Goal: Find specific page/section: Find specific page/section

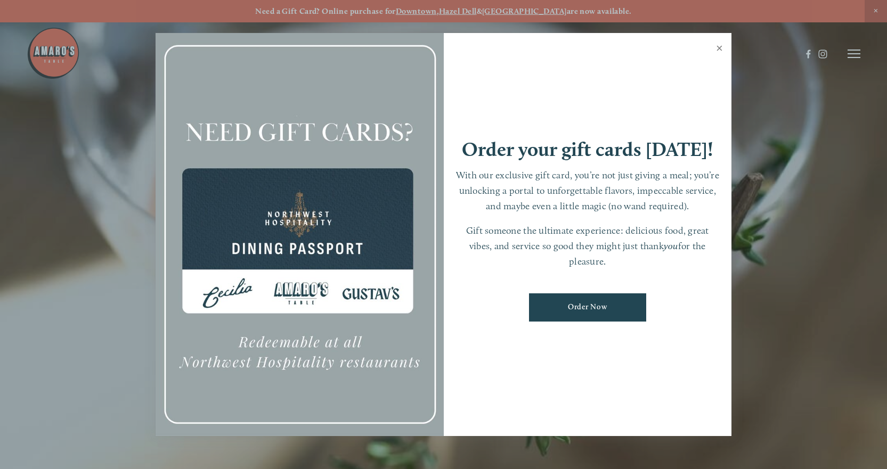
click at [718, 46] on link "Close" at bounding box center [719, 50] width 21 height 30
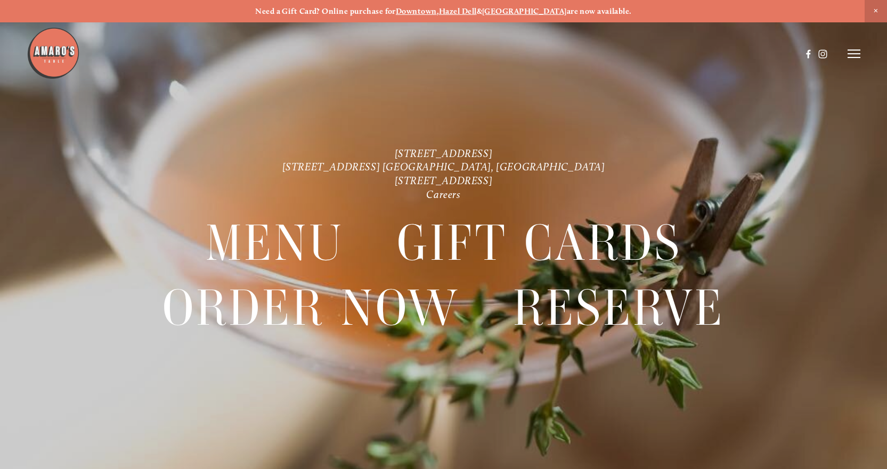
click at [851, 52] on icon at bounding box center [853, 54] width 13 height 10
click at [648, 54] on span "Menu" at bounding box center [658, 53] width 20 height 9
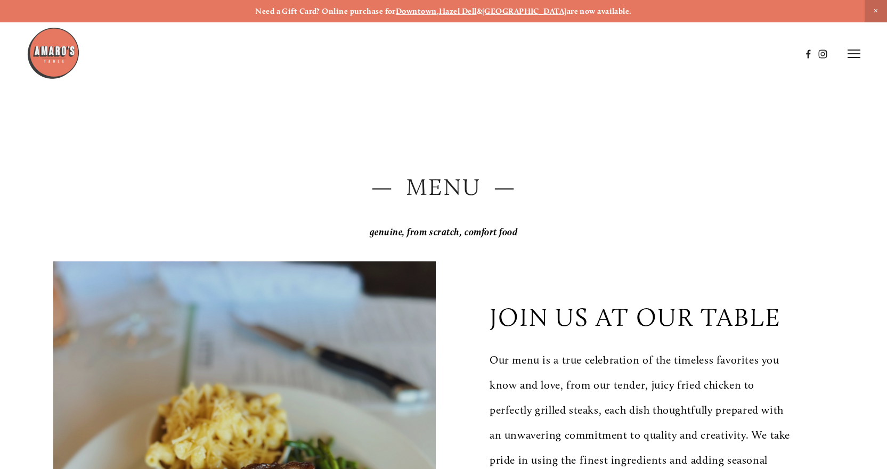
click at [648, 233] on p "genuine, from scratch, comfort food" at bounding box center [443, 233] width 780 height 22
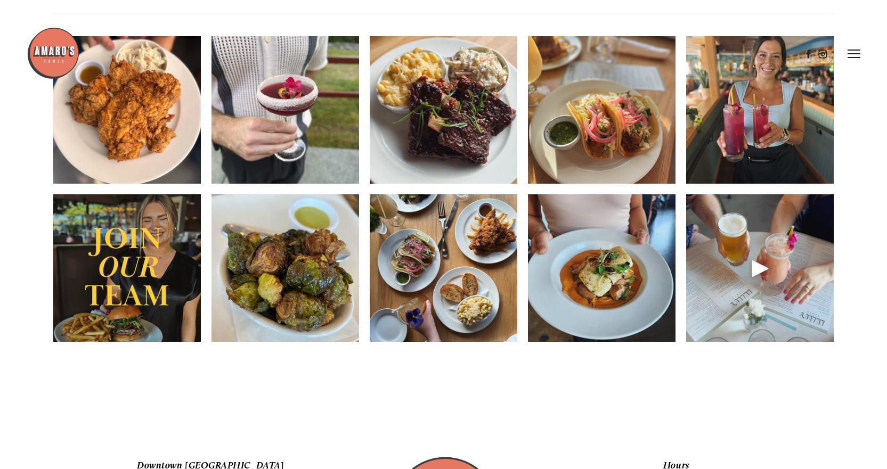
scroll to position [1225, 0]
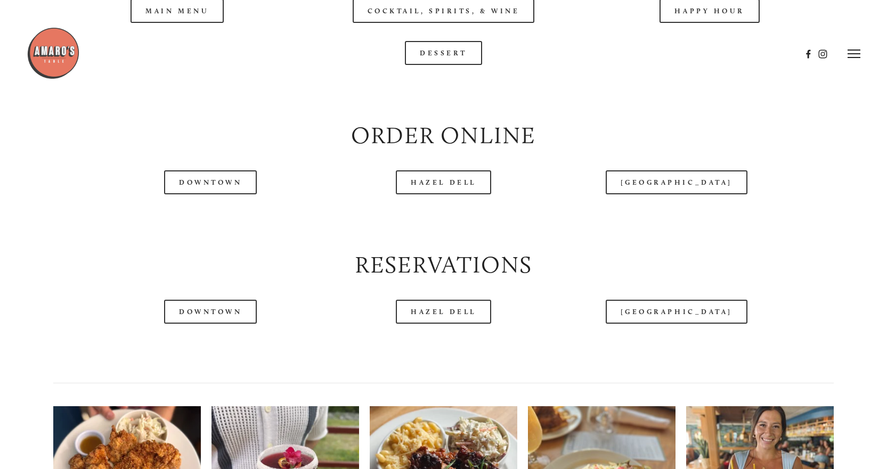
click at [163, 40] on div at bounding box center [414, 54] width 774 height 55
click at [189, 39] on div at bounding box center [414, 54] width 774 height 55
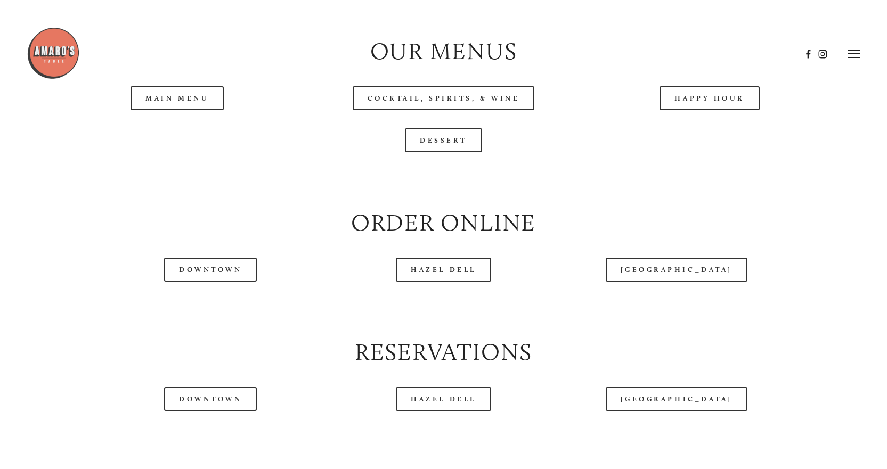
scroll to position [1065, 0]
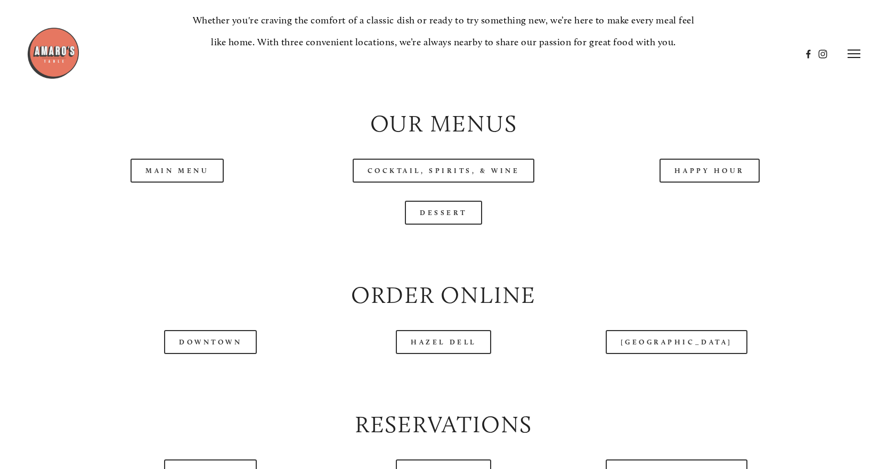
click at [405, 141] on h2 "Our Menus" at bounding box center [443, 124] width 780 height 33
click at [187, 183] on link "Main Menu" at bounding box center [176, 171] width 93 height 24
